Goal: Navigation & Orientation: Find specific page/section

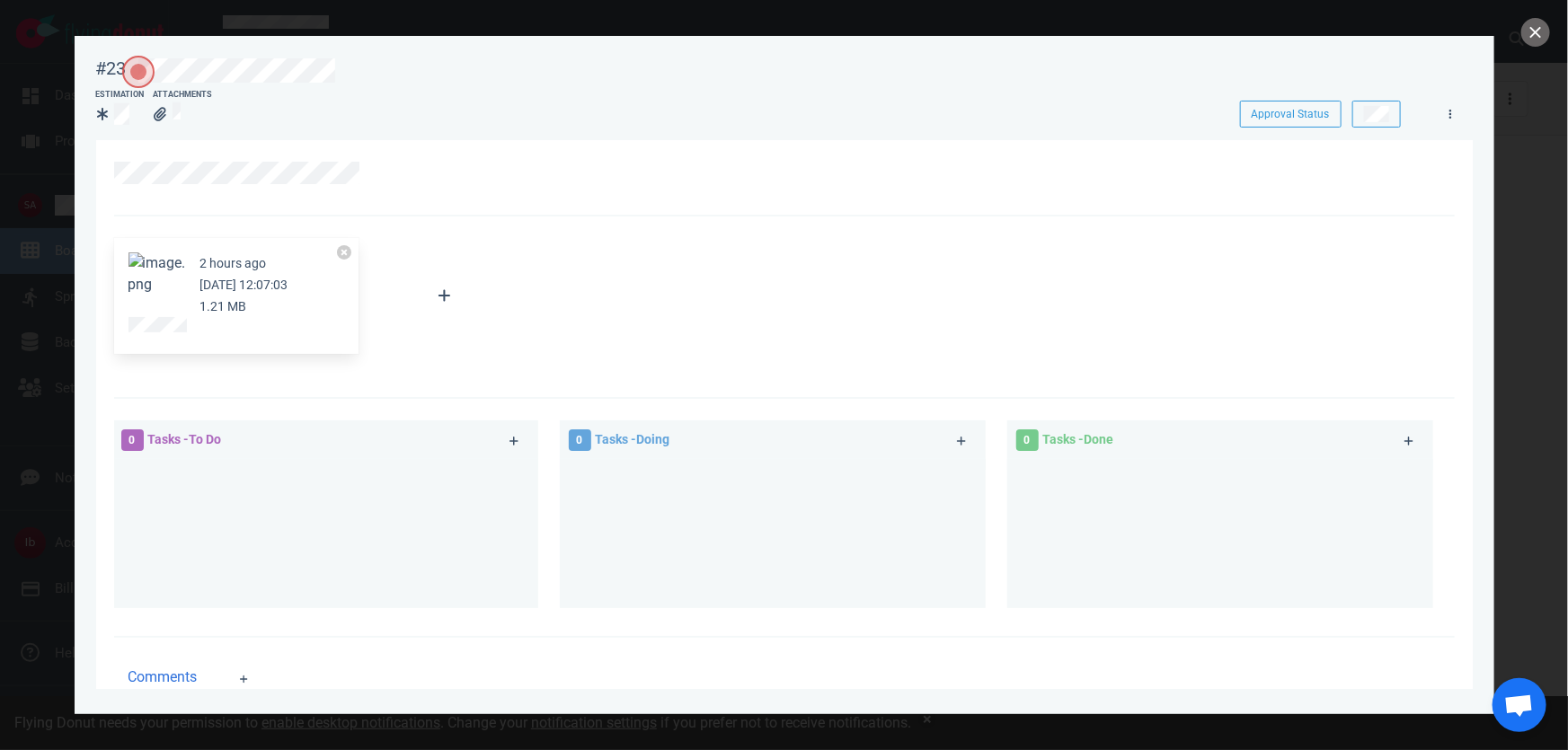
click at [167, 276] on button "Zoom image" at bounding box center [158, 274] width 58 height 43
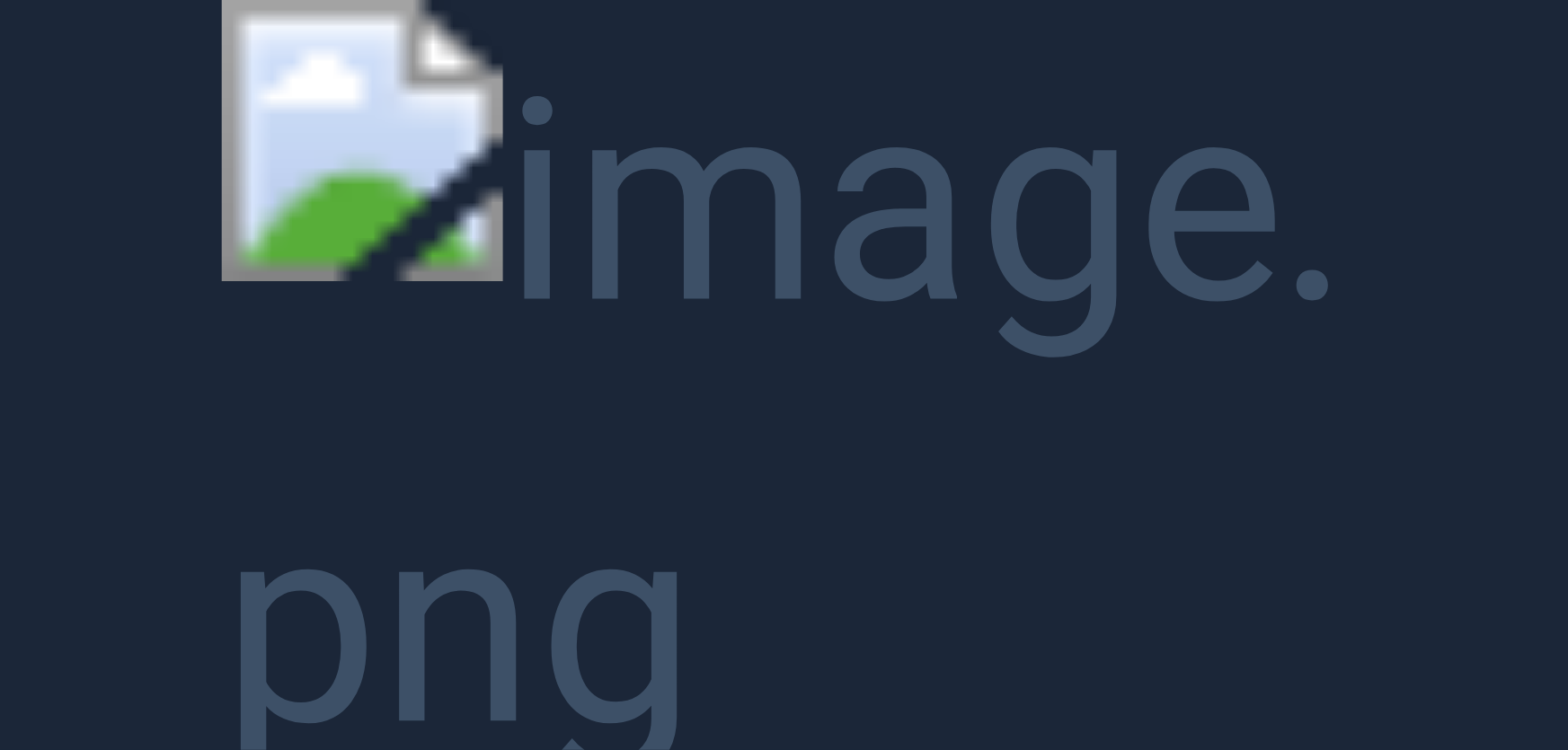
click at [1321, 12] on button "Unzoom image" at bounding box center [784, 375] width 1568 height 750
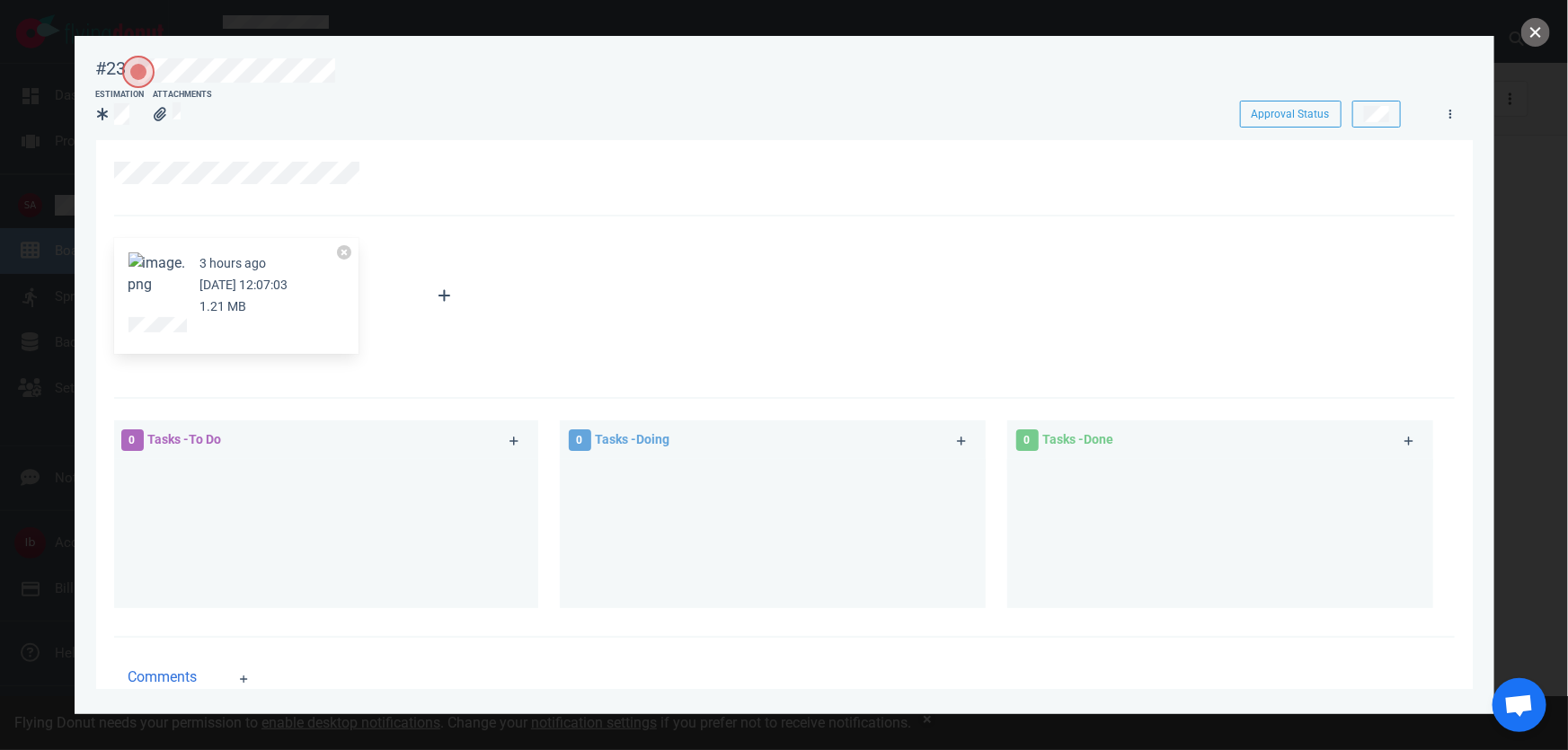
click at [1545, 34] on button "close" at bounding box center [1536, 32] width 29 height 29
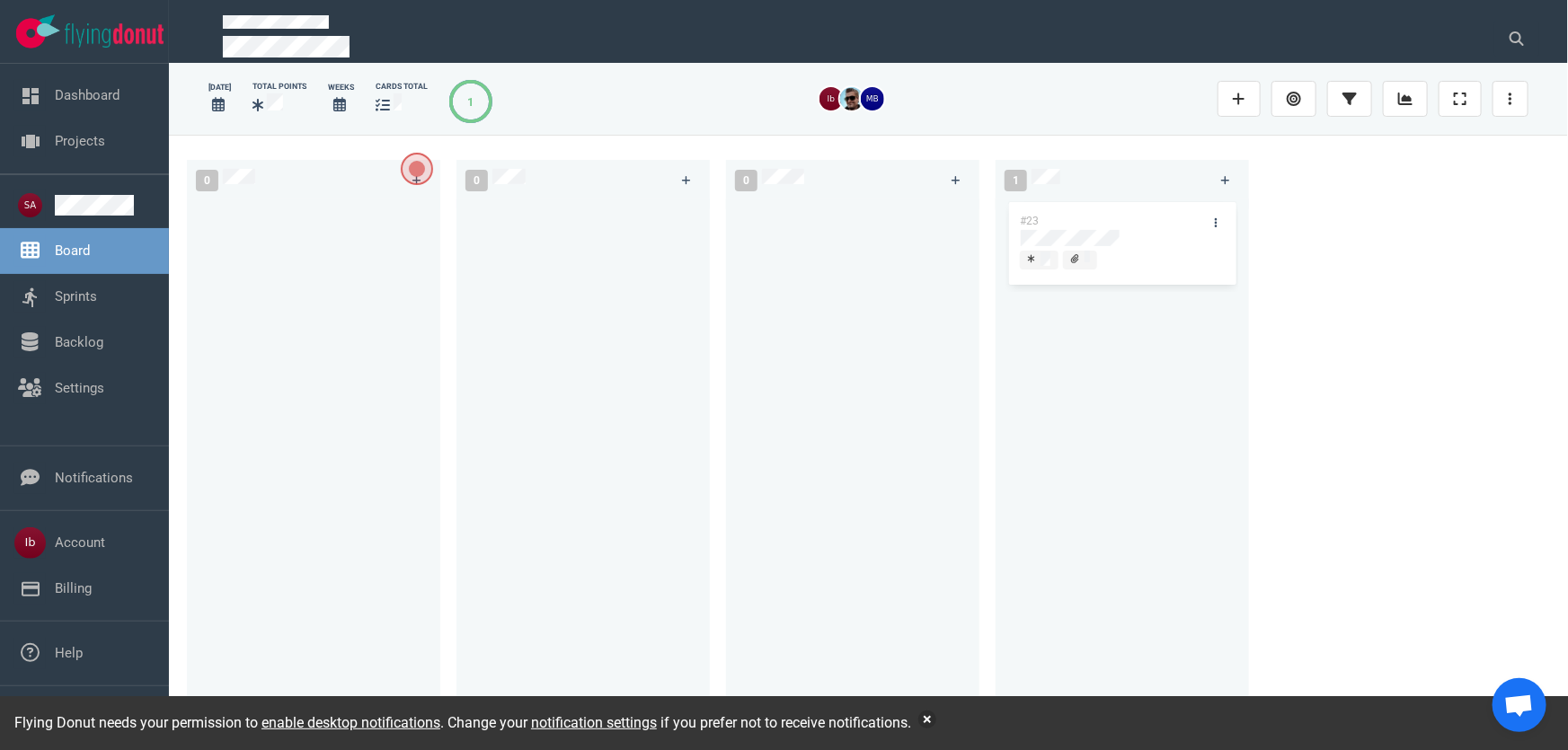
click at [878, 95] on img at bounding box center [873, 99] width 23 height 23
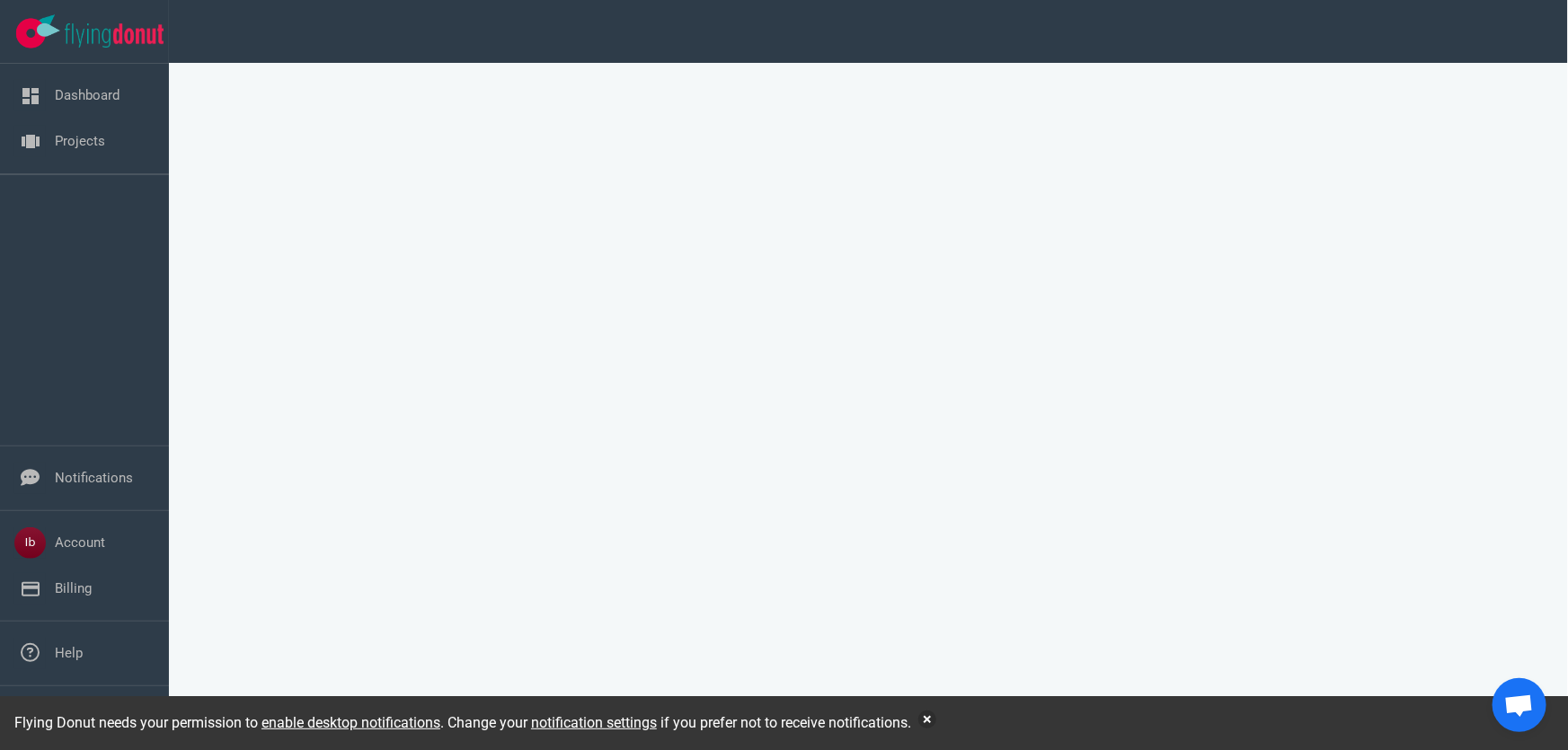
click at [97, 339] on div "Dashboard Projects" at bounding box center [85, 255] width 169 height 382
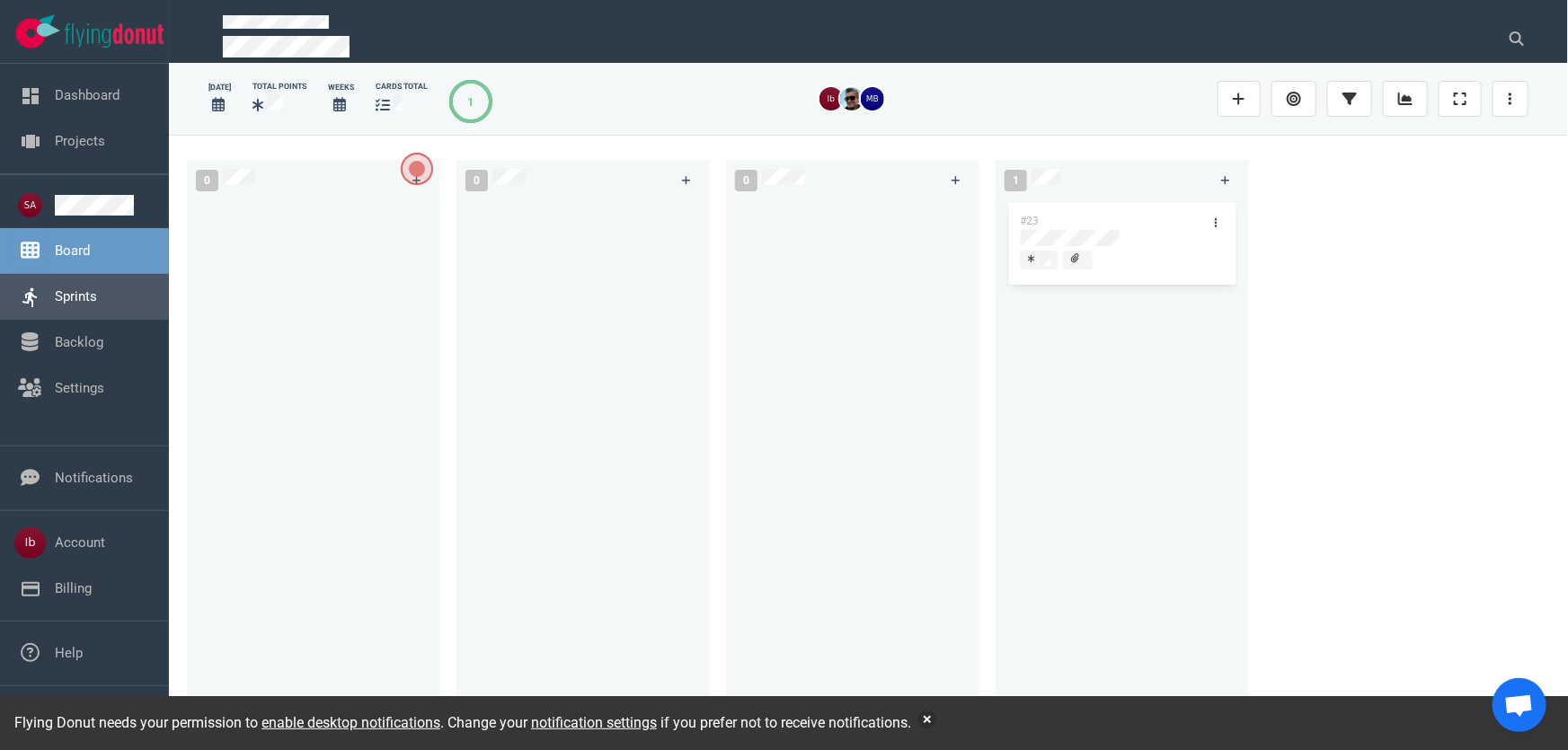
click at [70, 304] on link "Sprints" at bounding box center [76, 296] width 42 height 16
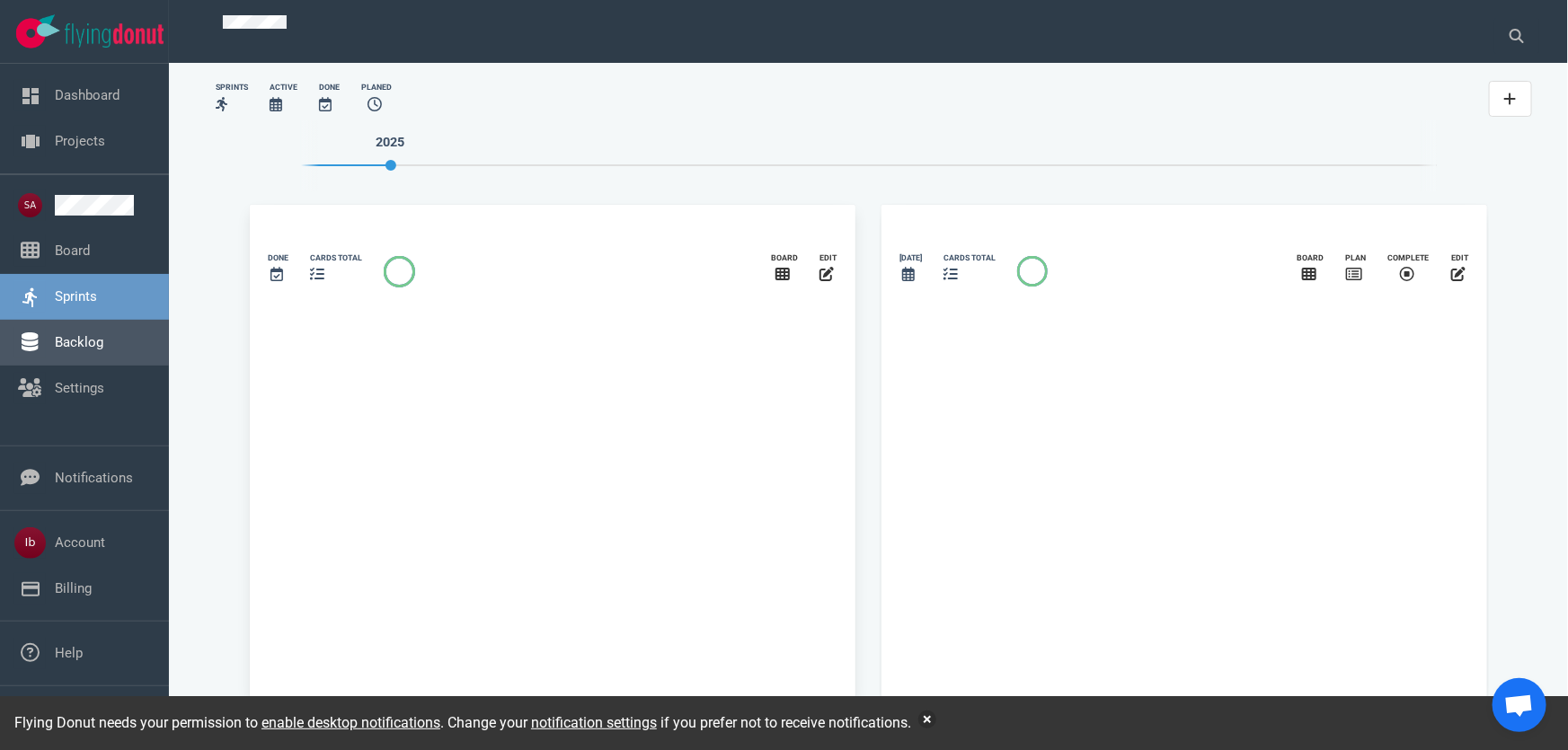
click at [72, 341] on link "Backlog" at bounding box center [79, 342] width 49 height 16
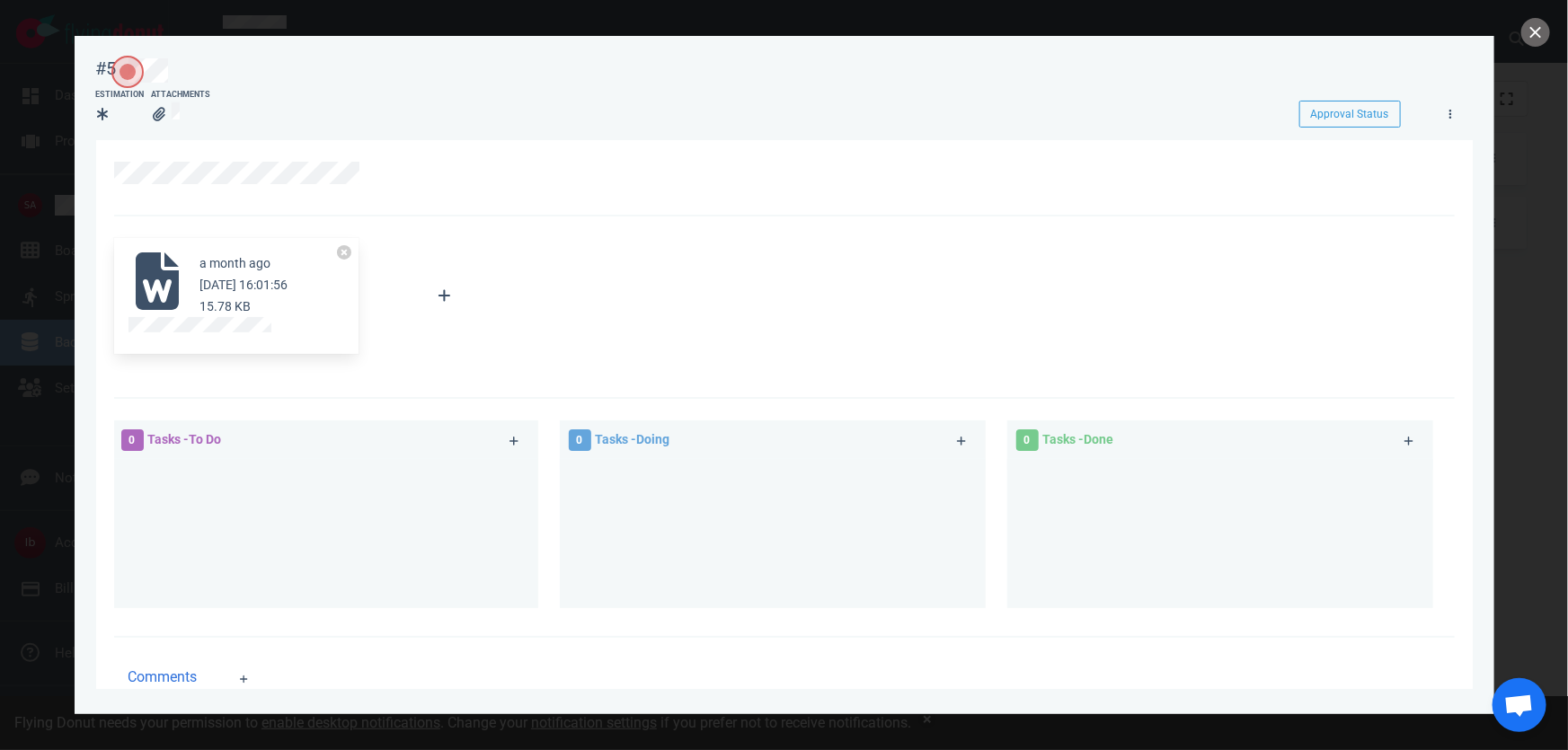
click at [178, 278] on icon at bounding box center [158, 281] width 43 height 58
click at [178, 317] on div at bounding box center [236, 328] width 215 height 22
click at [44, 303] on div at bounding box center [784, 375] width 1568 height 750
click at [1523, 31] on button "close" at bounding box center [1536, 32] width 29 height 29
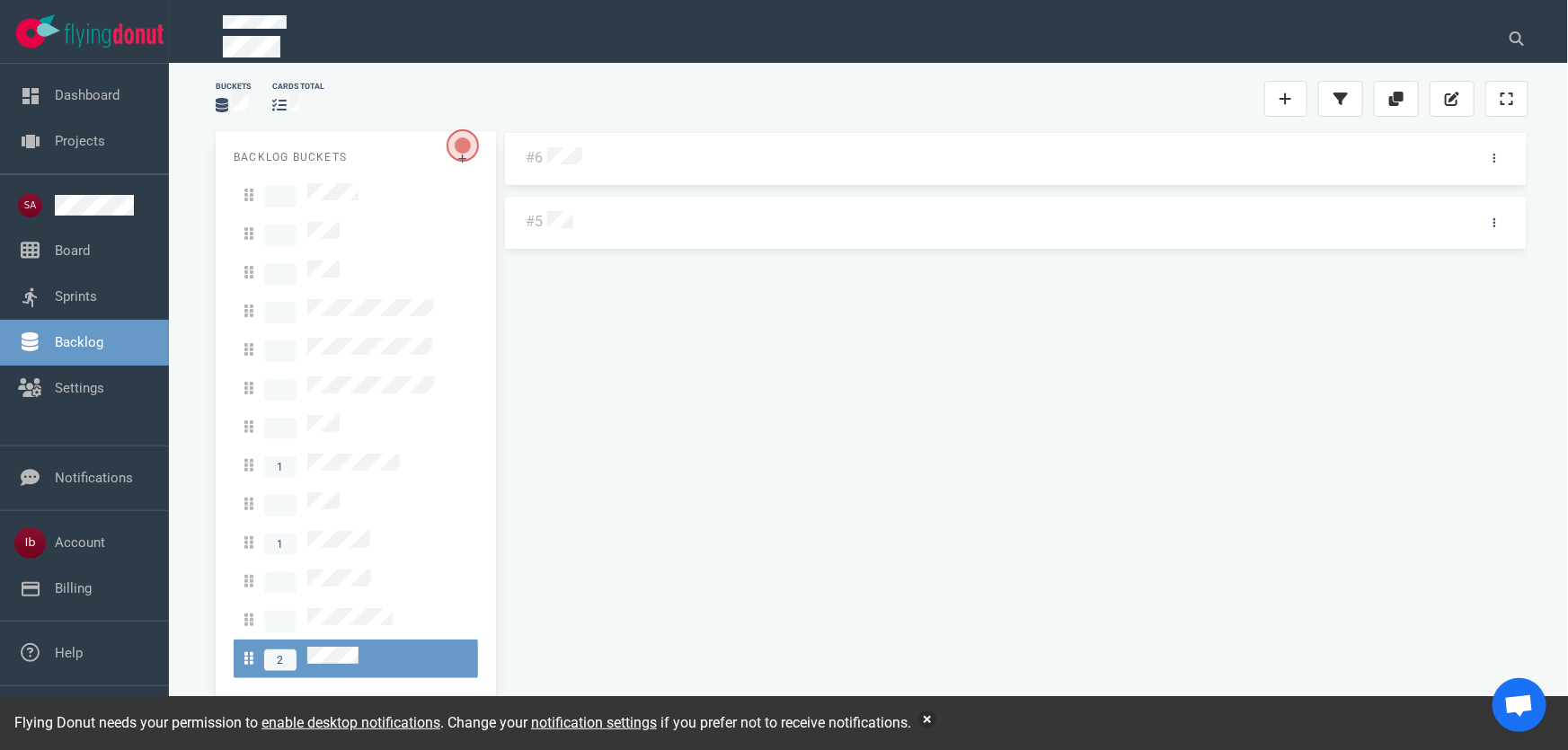
click at [562, 167] on div at bounding box center [1003, 159] width 912 height 23
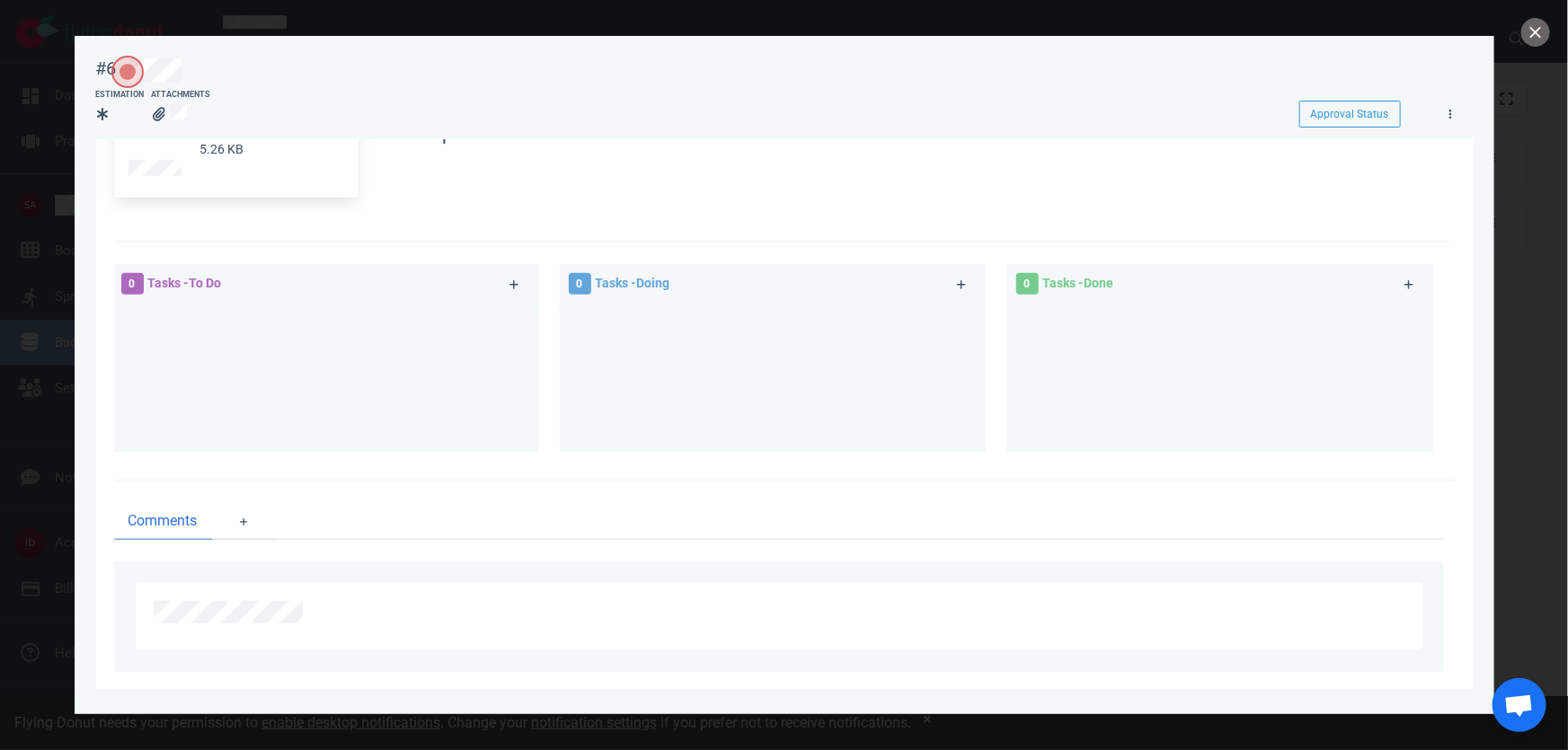
scroll to position [572, 0]
click at [1540, 28] on button "close" at bounding box center [1536, 32] width 29 height 29
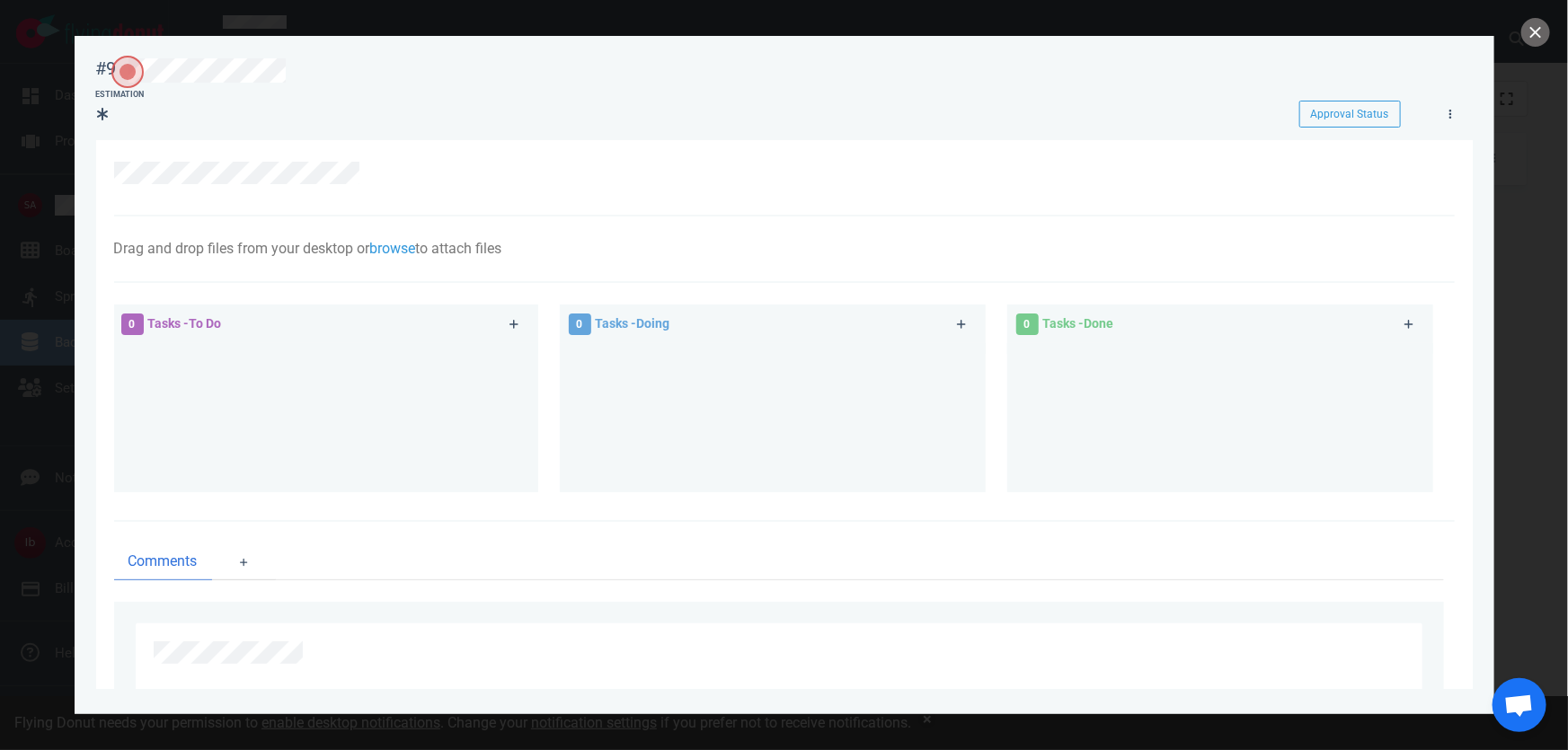
click at [223, 193] on div at bounding box center [784, 178] width 1341 height 77
click at [1541, 30] on button "close" at bounding box center [1536, 32] width 29 height 29
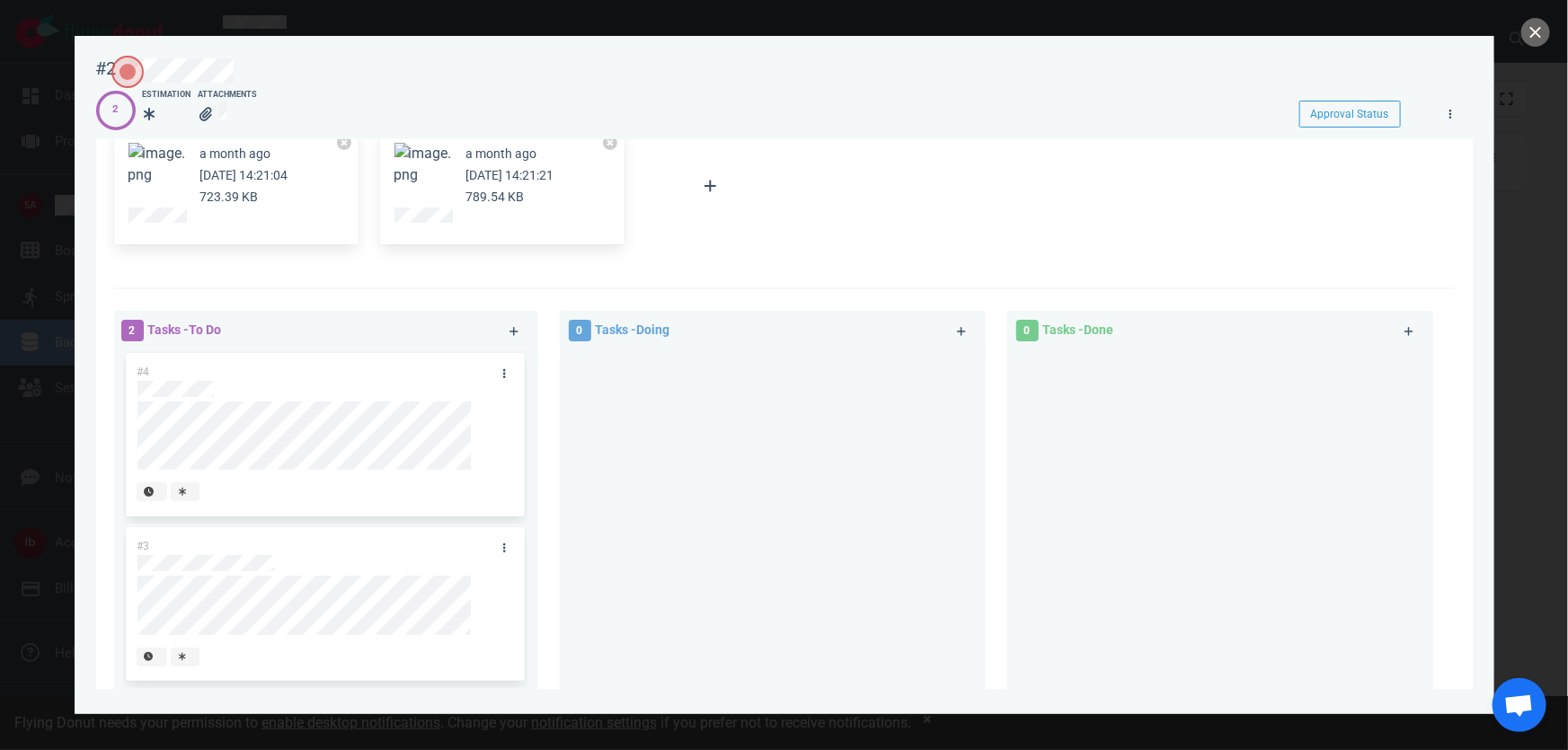
scroll to position [81, 0]
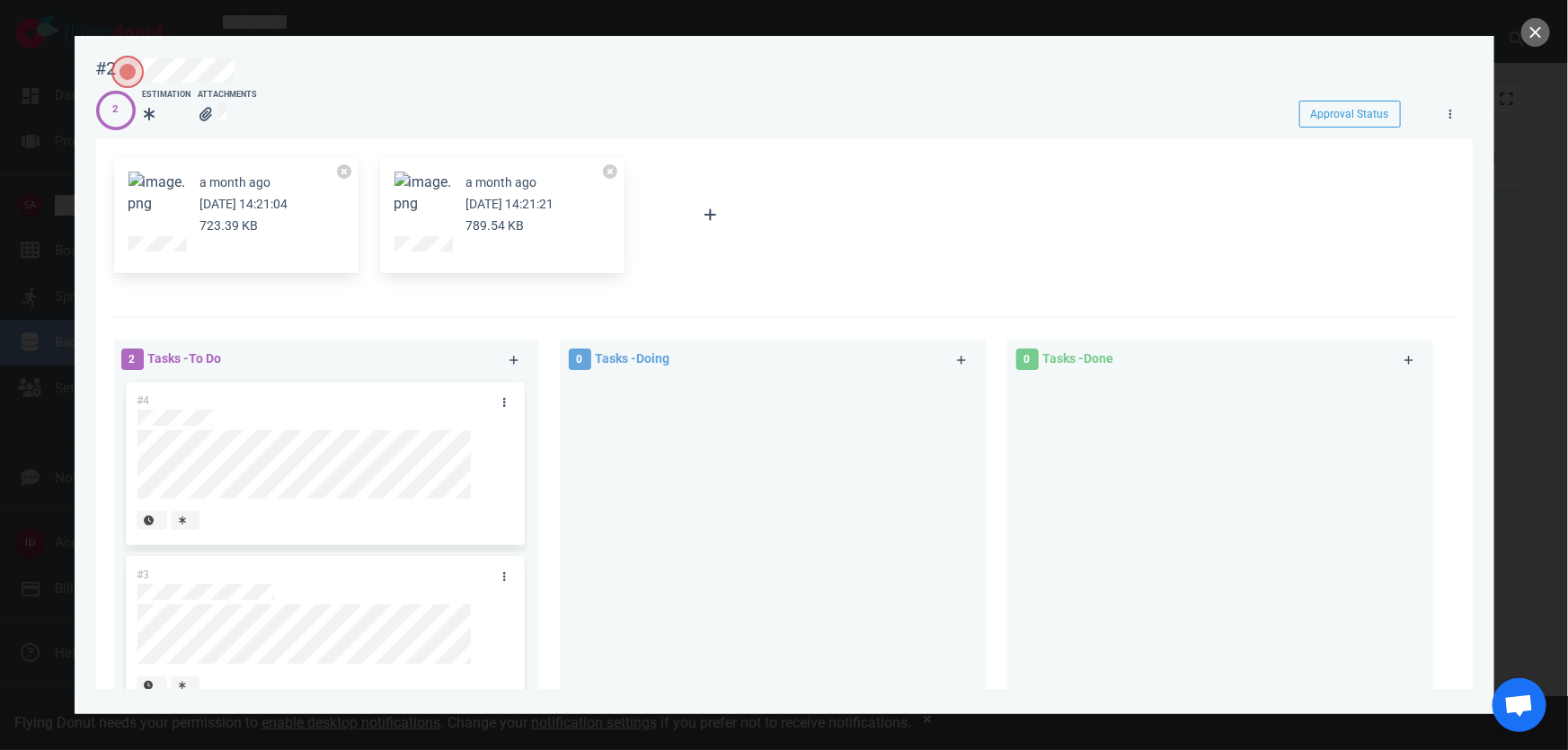
click at [165, 193] on button "Zoom image" at bounding box center [158, 194] width 58 height 43
